Goal: Task Accomplishment & Management: Manage account settings

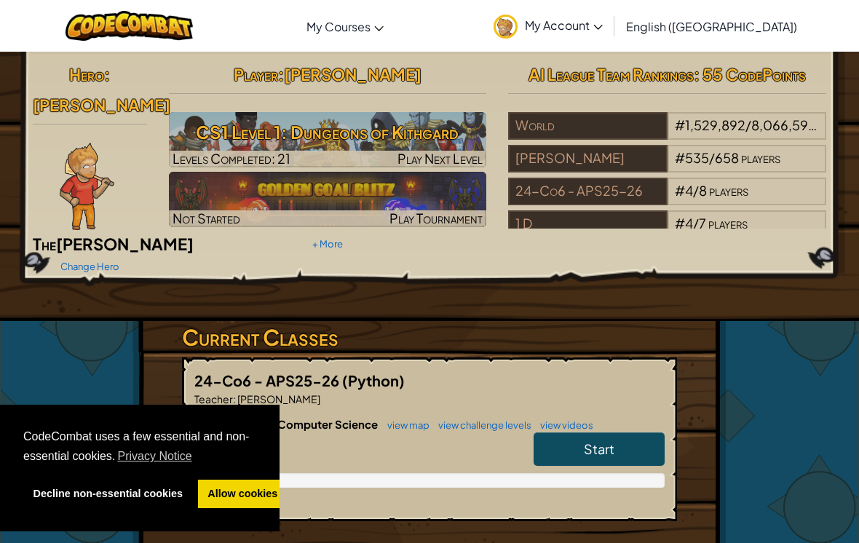
click at [610, 9] on link "My Account" at bounding box center [548, 26] width 124 height 46
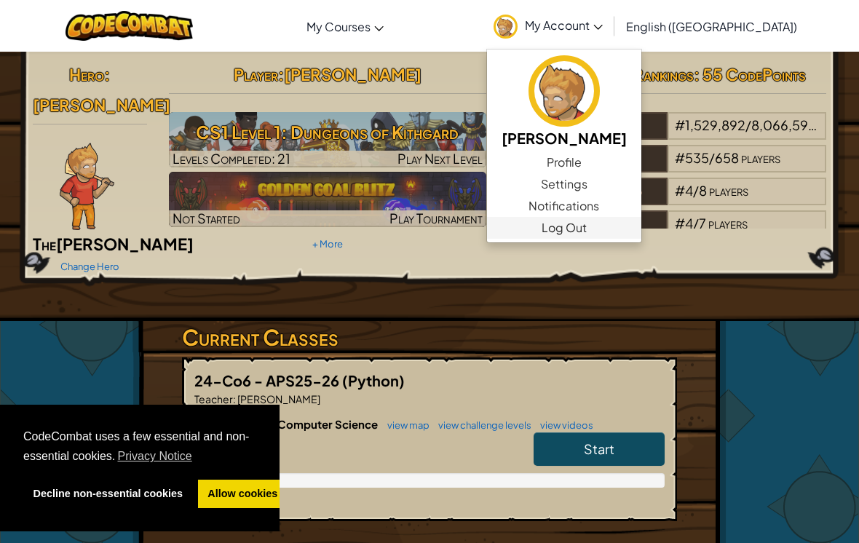
click at [642, 231] on link "Log Out" at bounding box center [564, 228] width 154 height 22
